Goal: Transaction & Acquisition: Subscribe to service/newsletter

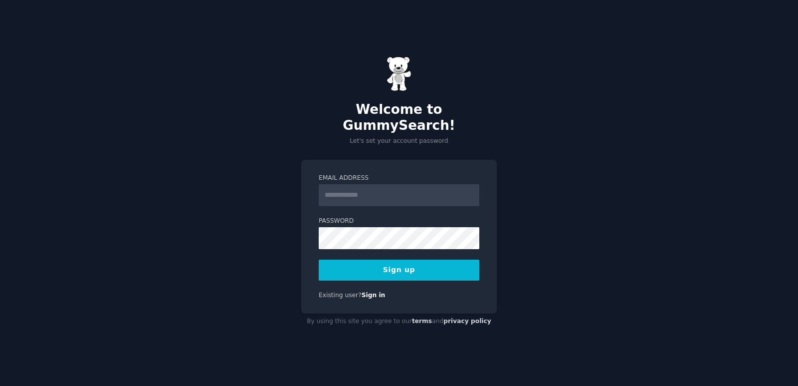
click at [351, 185] on input "Email Address" at bounding box center [399, 195] width 161 height 22
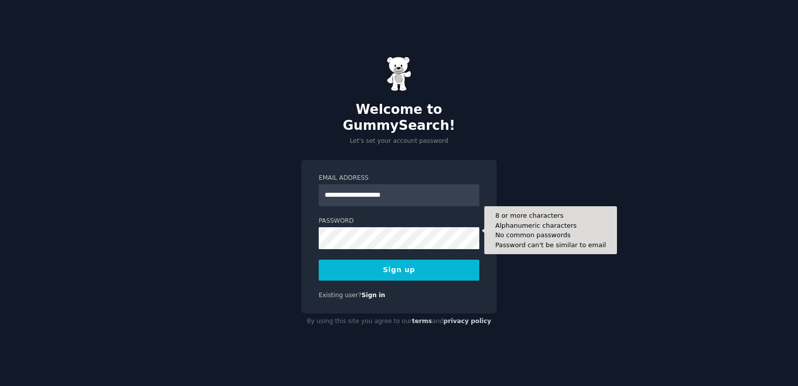
type input "**********"
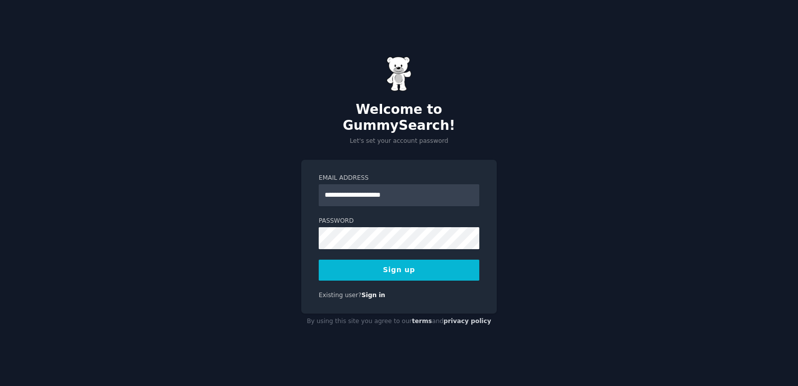
click at [442, 261] on button "Sign up" at bounding box center [399, 269] width 161 height 21
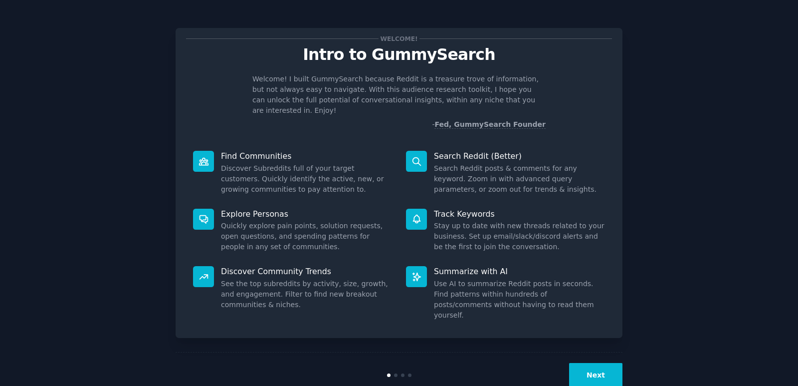
click at [607, 363] on button "Next" at bounding box center [595, 375] width 53 height 24
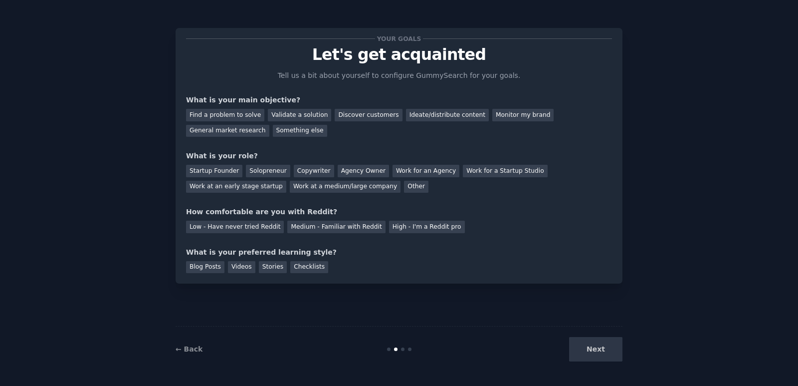
click at [593, 352] on div "Next" at bounding box center [547, 349] width 149 height 24
click at [594, 350] on div "Next" at bounding box center [547, 349] width 149 height 24
click at [679, 232] on div "Your goals Let's get acquainted Tell us a bit about yourself to configure Gummy…" at bounding box center [399, 193] width 770 height 358
click at [594, 347] on div "Next" at bounding box center [547, 349] width 149 height 24
click at [596, 353] on div "Next" at bounding box center [547, 349] width 149 height 24
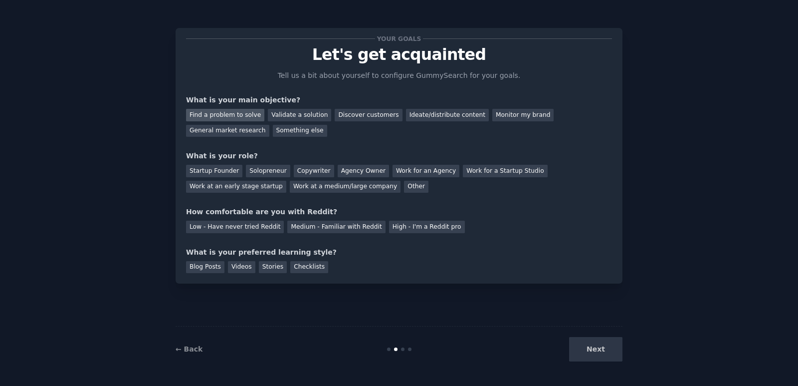
click at [224, 115] on div "Find a problem to solve" at bounding box center [225, 115] width 78 height 12
click at [269, 125] on div "General market research" at bounding box center [227, 131] width 83 height 12
click at [215, 116] on div "Find a problem to solve" at bounding box center [225, 115] width 78 height 12
click at [211, 170] on div "Startup Founder" at bounding box center [214, 171] width 56 height 12
click at [260, 174] on div "Solopreneur" at bounding box center [268, 171] width 44 height 12
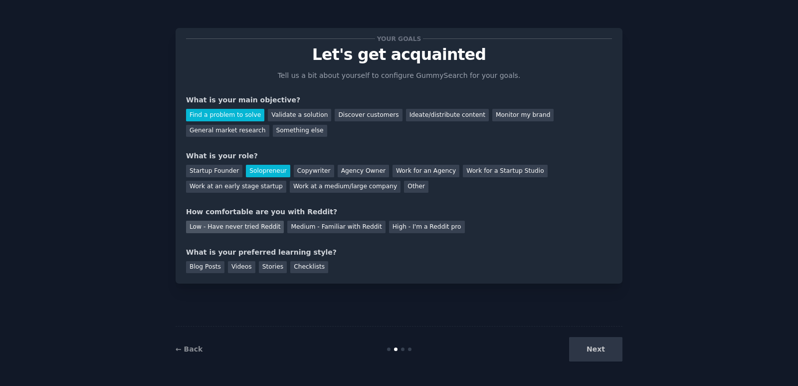
click at [235, 229] on div "Low - Have never tried Reddit" at bounding box center [235, 226] width 98 height 12
click at [209, 263] on div "Blog Posts" at bounding box center [205, 267] width 38 height 12
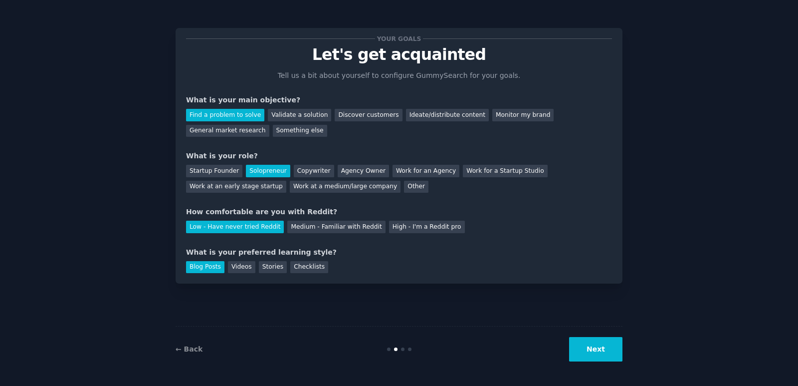
click at [606, 346] on button "Next" at bounding box center [595, 349] width 53 height 24
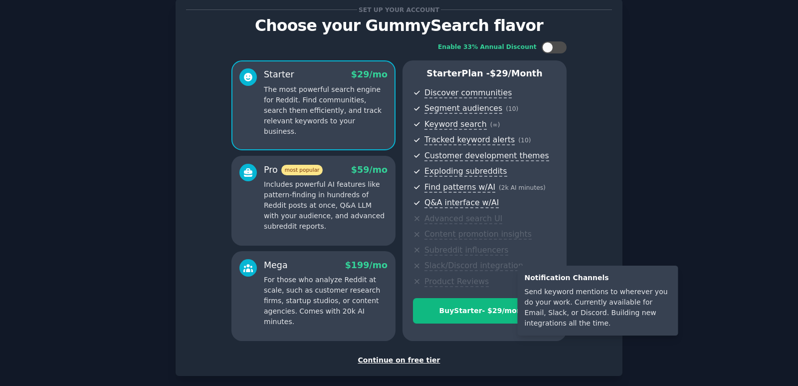
scroll to position [79, 0]
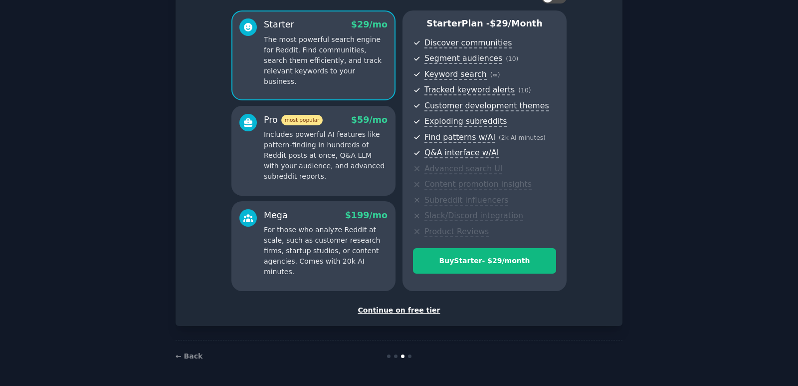
click at [179, 361] on div "← Back" at bounding box center [399, 356] width 447 height 32
click at [184, 357] on link "← Back" at bounding box center [189, 356] width 27 height 8
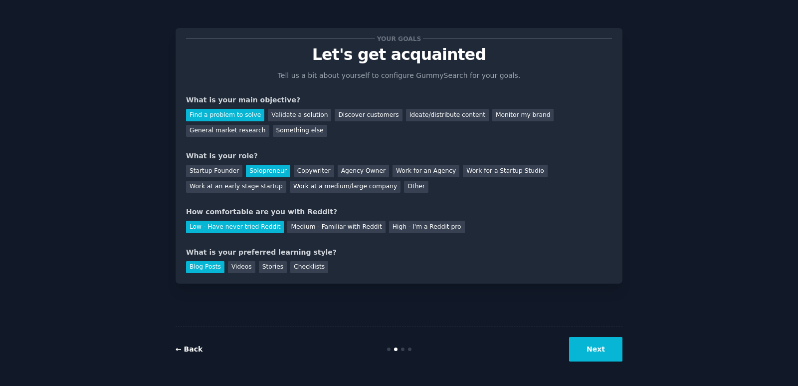
click at [192, 345] on link "← Back" at bounding box center [189, 349] width 27 height 8
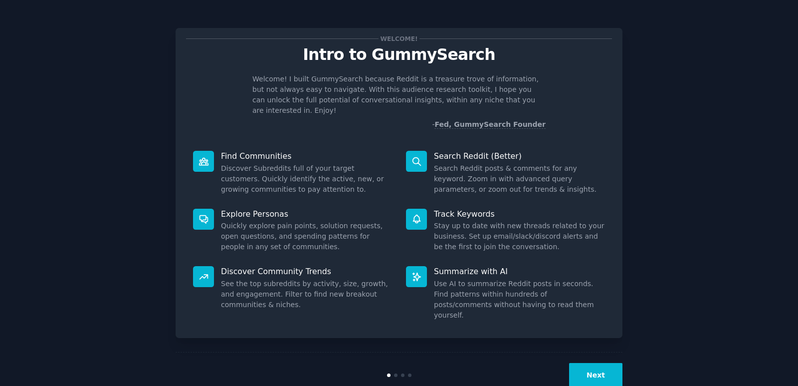
click at [618, 363] on button "Next" at bounding box center [595, 375] width 53 height 24
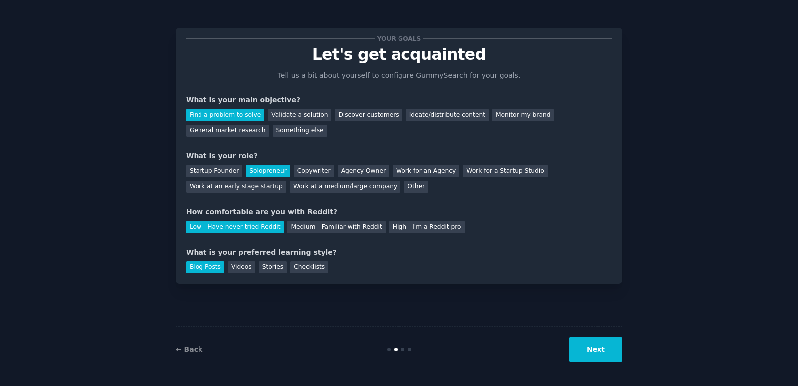
click at [613, 347] on button "Next" at bounding box center [595, 349] width 53 height 24
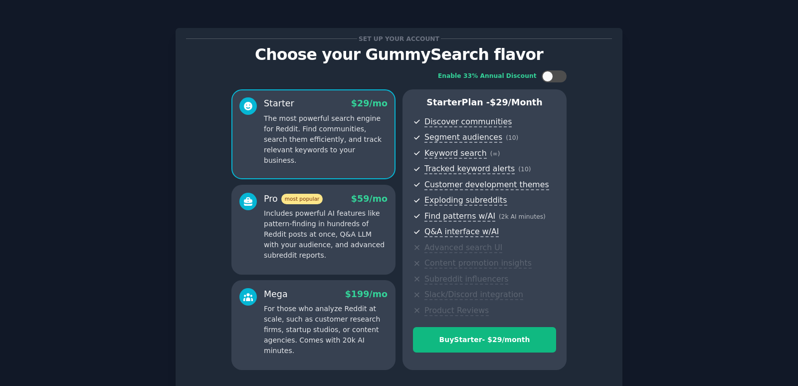
click at [606, 350] on div "Enable 33% Annual Discount Starter $ 29 /mo The most powerful search engine for…" at bounding box center [399, 219] width 426 height 313
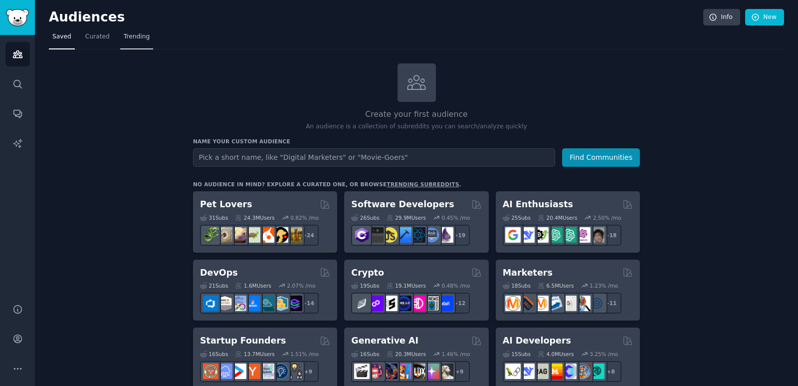
click at [125, 37] on span "Trending" at bounding box center [137, 36] width 26 height 9
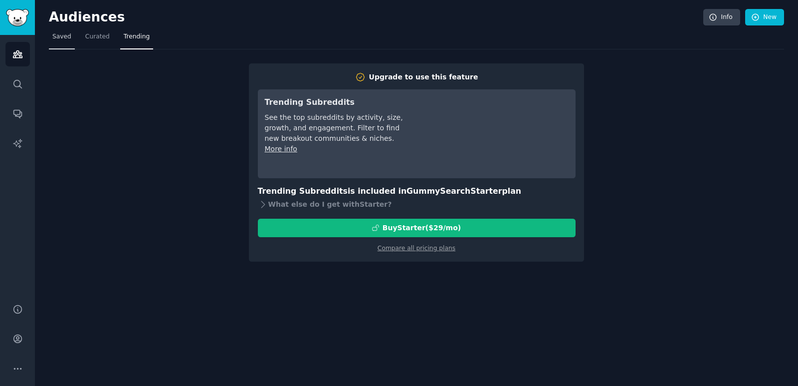
click at [61, 32] on span "Saved" at bounding box center [61, 36] width 19 height 9
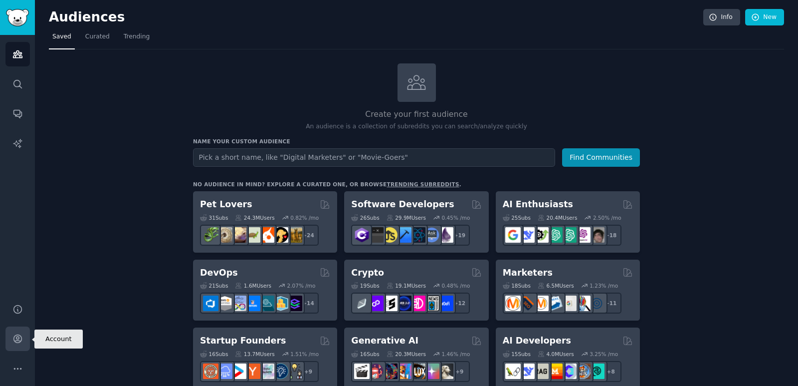
click at [14, 342] on icon "Sidebar" at bounding box center [17, 338] width 10 height 10
